Goal: Check status: Check status

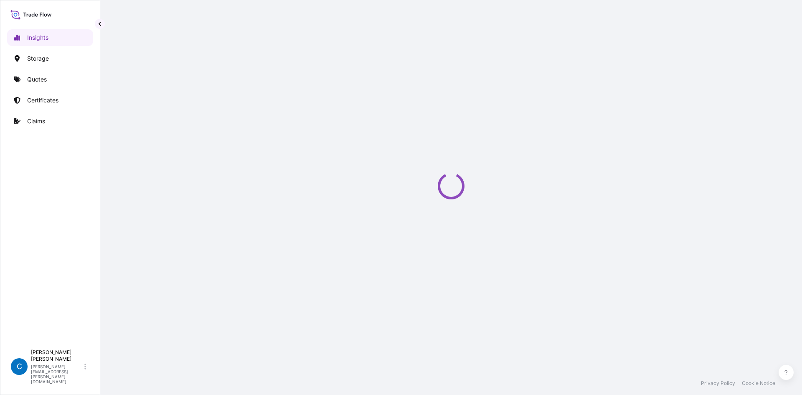
select select "2025"
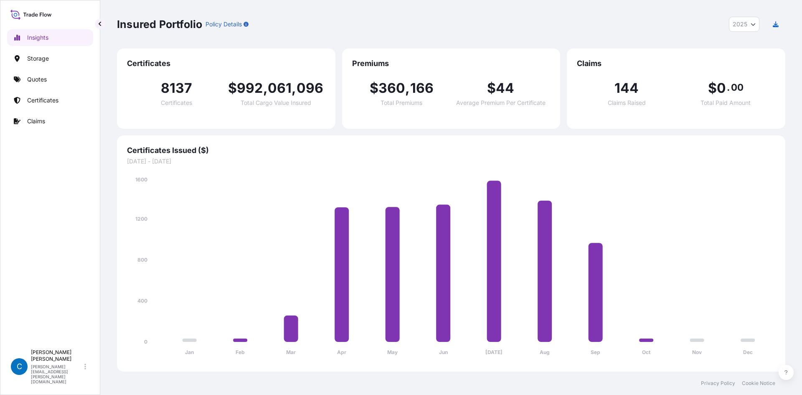
click at [60, 120] on link "Claims" at bounding box center [50, 121] width 86 height 17
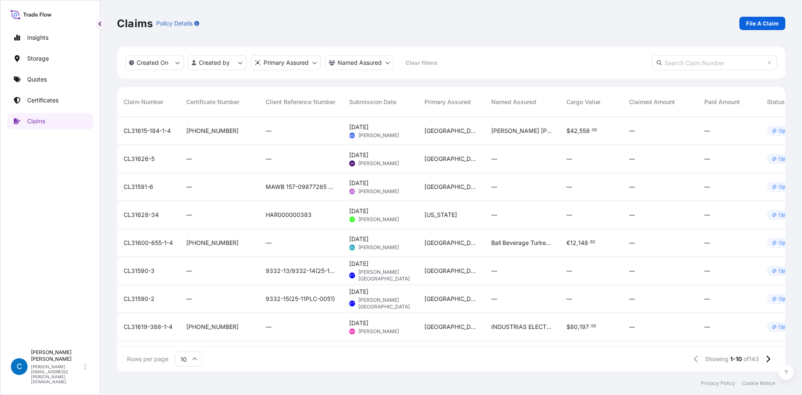
scroll to position [253, 662]
click at [54, 104] on link "Certificates" at bounding box center [50, 100] width 86 height 17
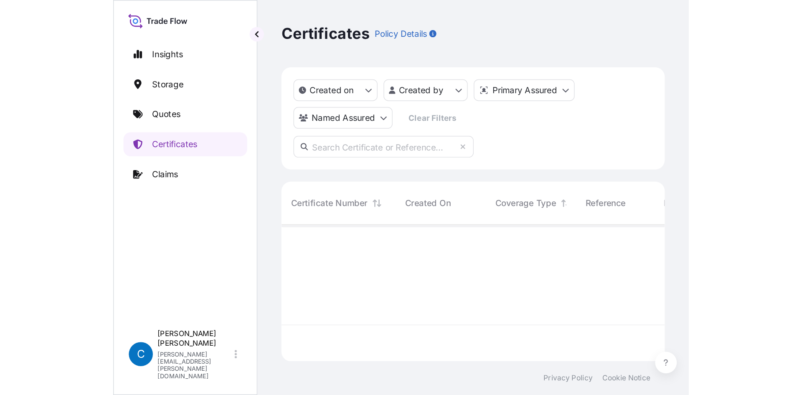
scroll to position [253, 662]
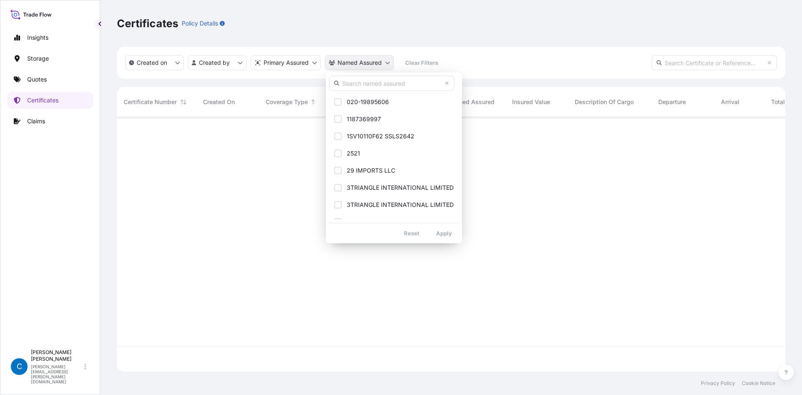
click at [359, 59] on html "Insights Storage Quotes Certificates Claims C Caroline Dougherty caroline.dough…" at bounding box center [401, 197] width 802 height 395
click at [360, 81] on input "text" at bounding box center [391, 83] width 125 height 15
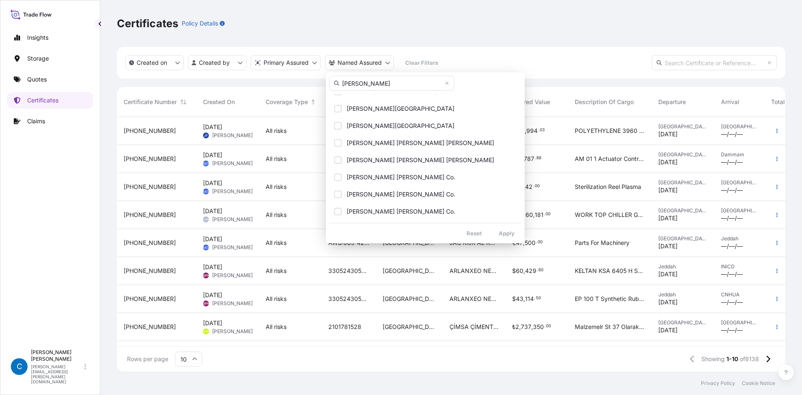
scroll to position [251, 0]
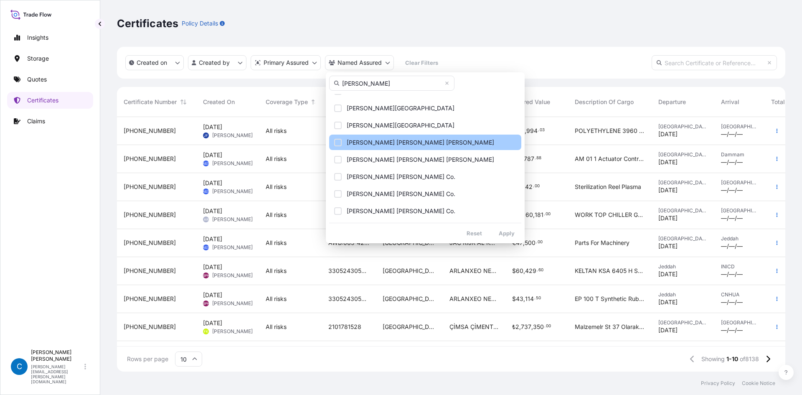
type input "mohammed"
click at [375, 145] on span "[PERSON_NAME] [PERSON_NAME] [PERSON_NAME]" at bounding box center [421, 142] width 148 height 8
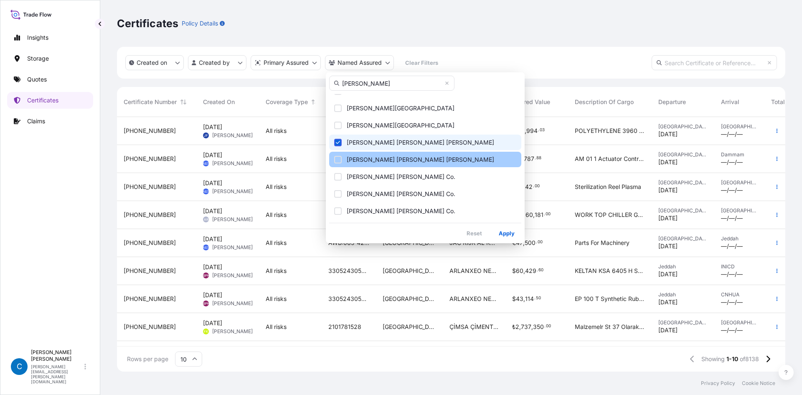
click at [369, 158] on span "MOHAMMED SALMAN FARIS AL FARIS" at bounding box center [421, 159] width 148 height 8
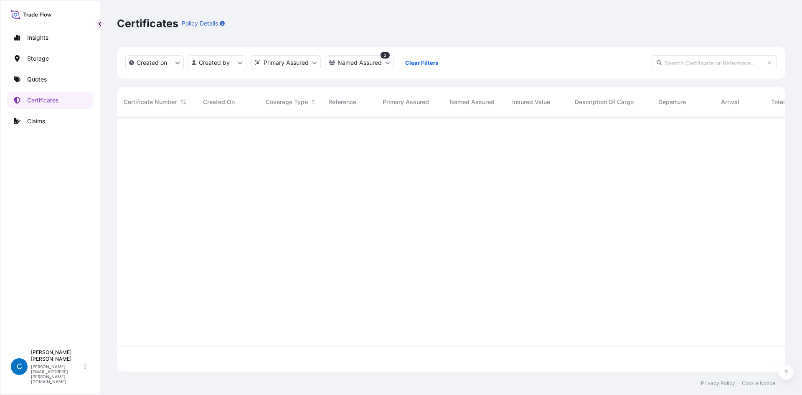
click at [423, 15] on div "Certificates Policy Details" at bounding box center [451, 23] width 669 height 47
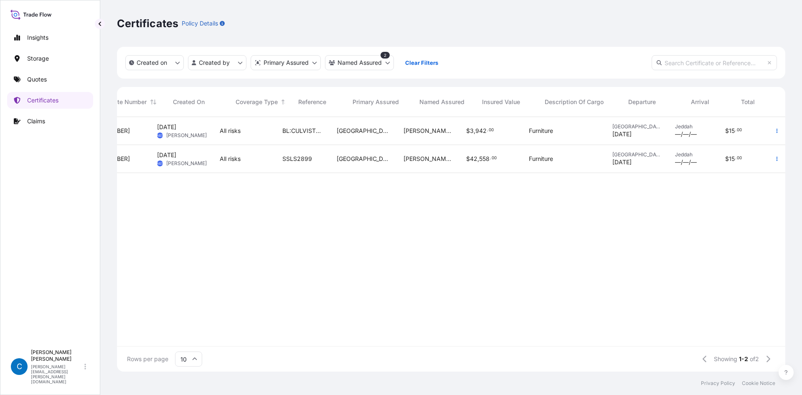
scroll to position [0, 0]
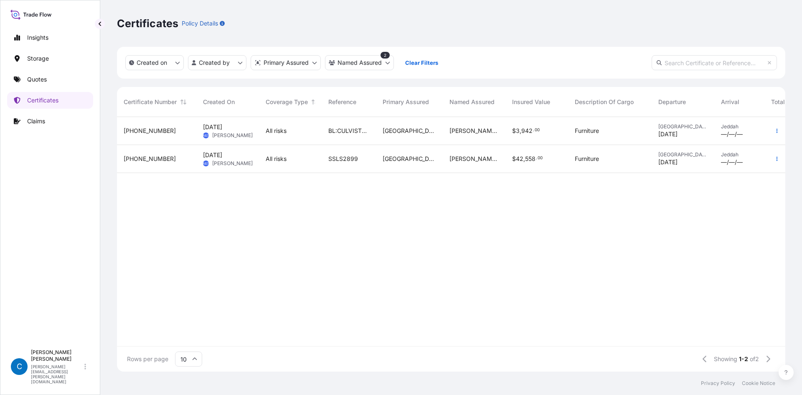
click at [132, 159] on span "[PHONE_NUMBER]" at bounding box center [150, 159] width 52 height 8
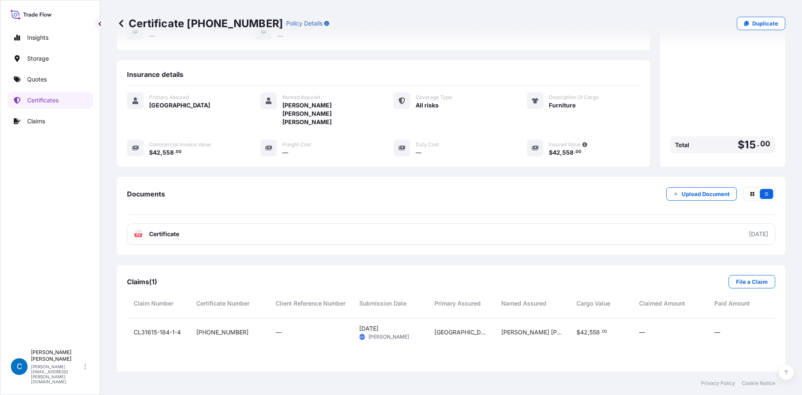
scroll to position [161, 636]
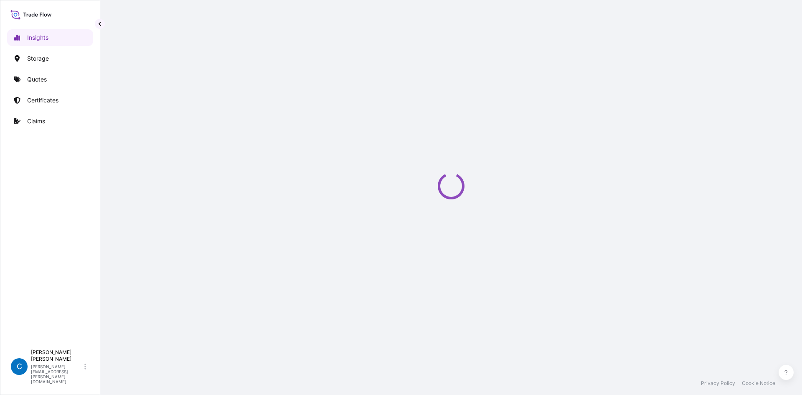
select select "2025"
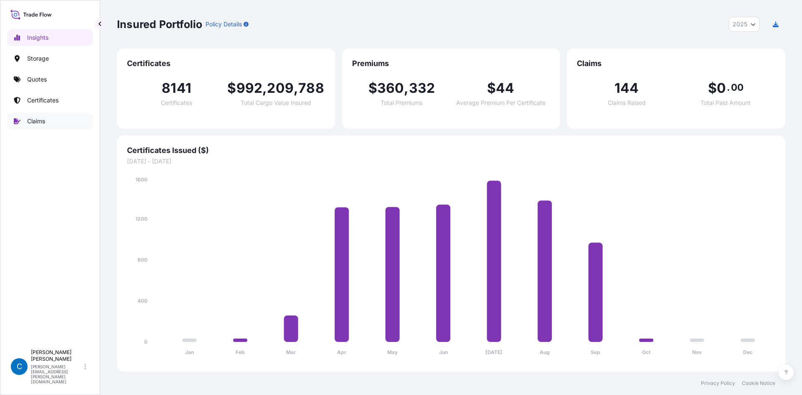
click at [61, 121] on link "Claims" at bounding box center [50, 121] width 86 height 17
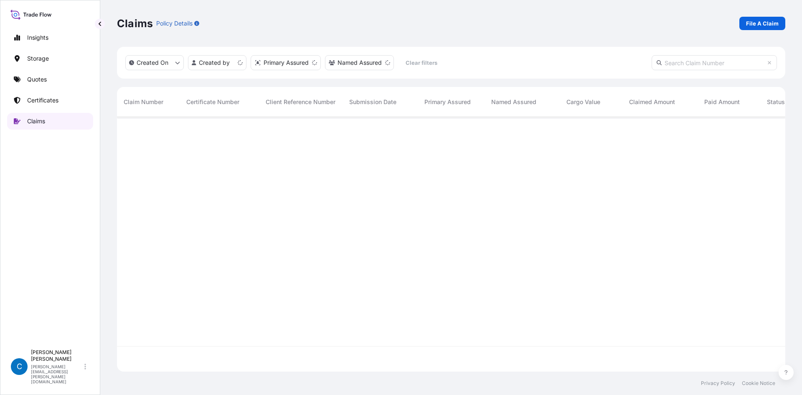
scroll to position [253, 662]
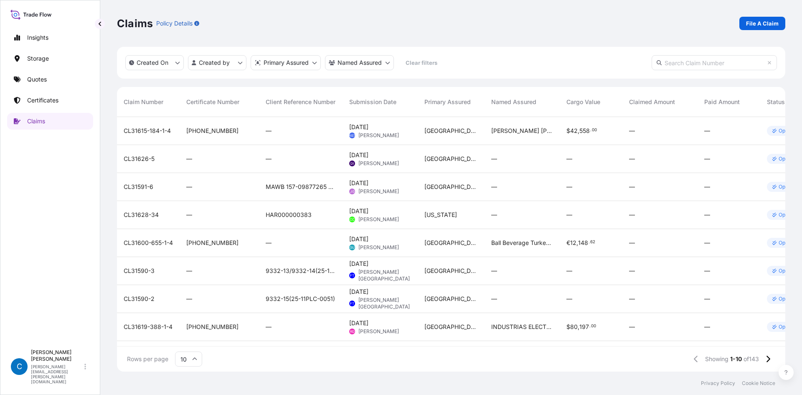
click at [705, 68] on input "text" at bounding box center [714, 62] width 125 height 15
paste input "CL31628-14"
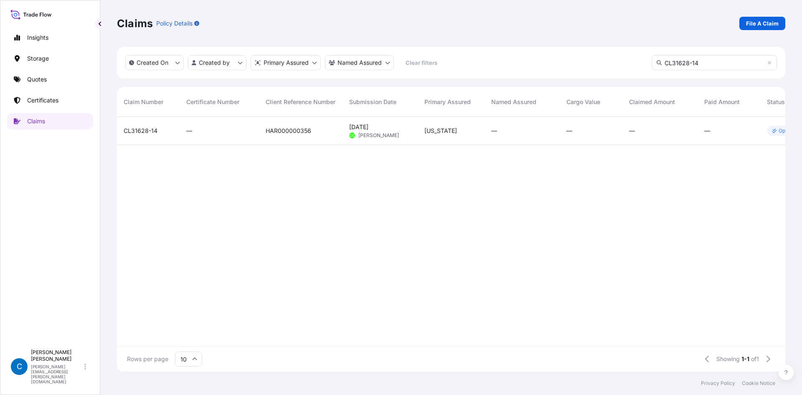
type input "CL31628-14"
click at [144, 128] on span "CL31628-14" at bounding box center [141, 131] width 34 height 8
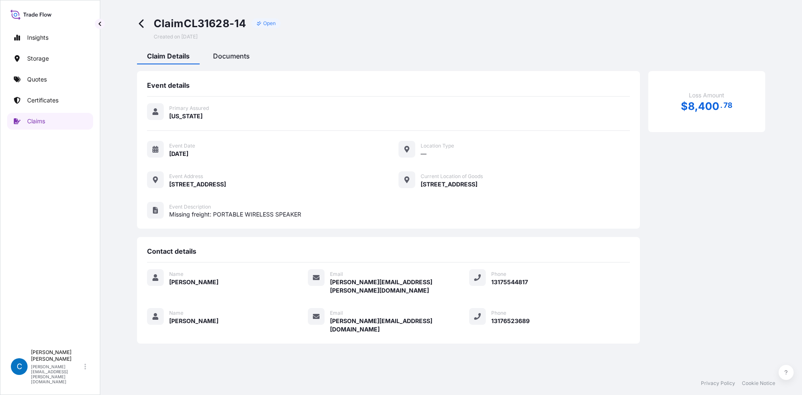
click at [219, 51] on div "Documents" at bounding box center [231, 57] width 57 height 14
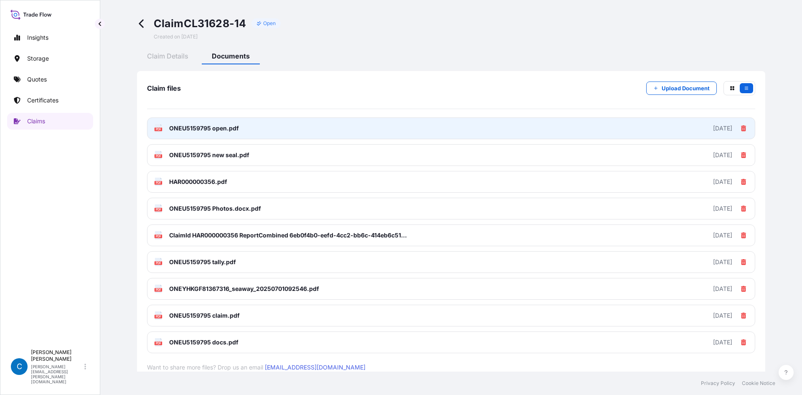
click at [277, 128] on link "PDF ONEU5159795 open.pdf [DATE]" at bounding box center [451, 128] width 608 height 22
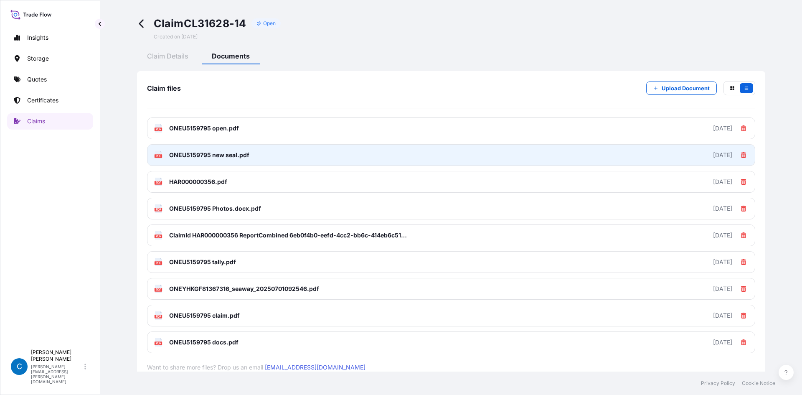
click at [216, 150] on link "PDF ONEU5159795 new seal.pdf [DATE]" at bounding box center [451, 155] width 608 height 22
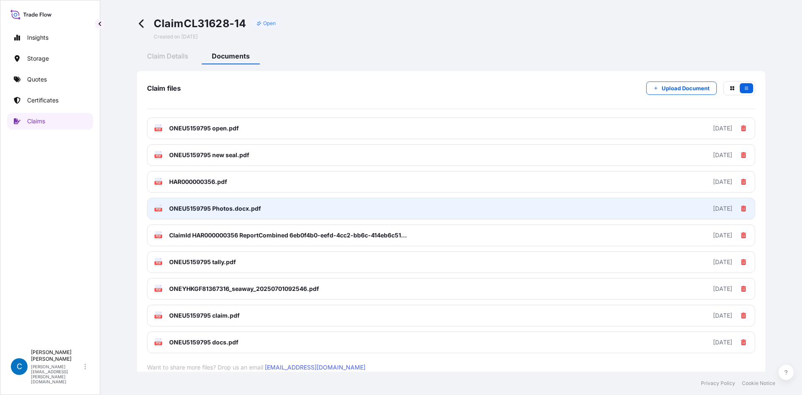
click at [219, 212] on span "ONEU5159795 Photos.docx.pdf" at bounding box center [215, 208] width 92 height 8
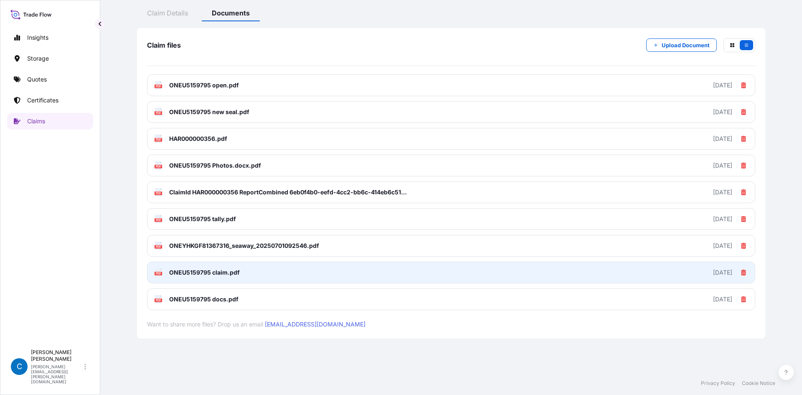
scroll to position [43, 0]
